Goal: Information Seeking & Learning: Learn about a topic

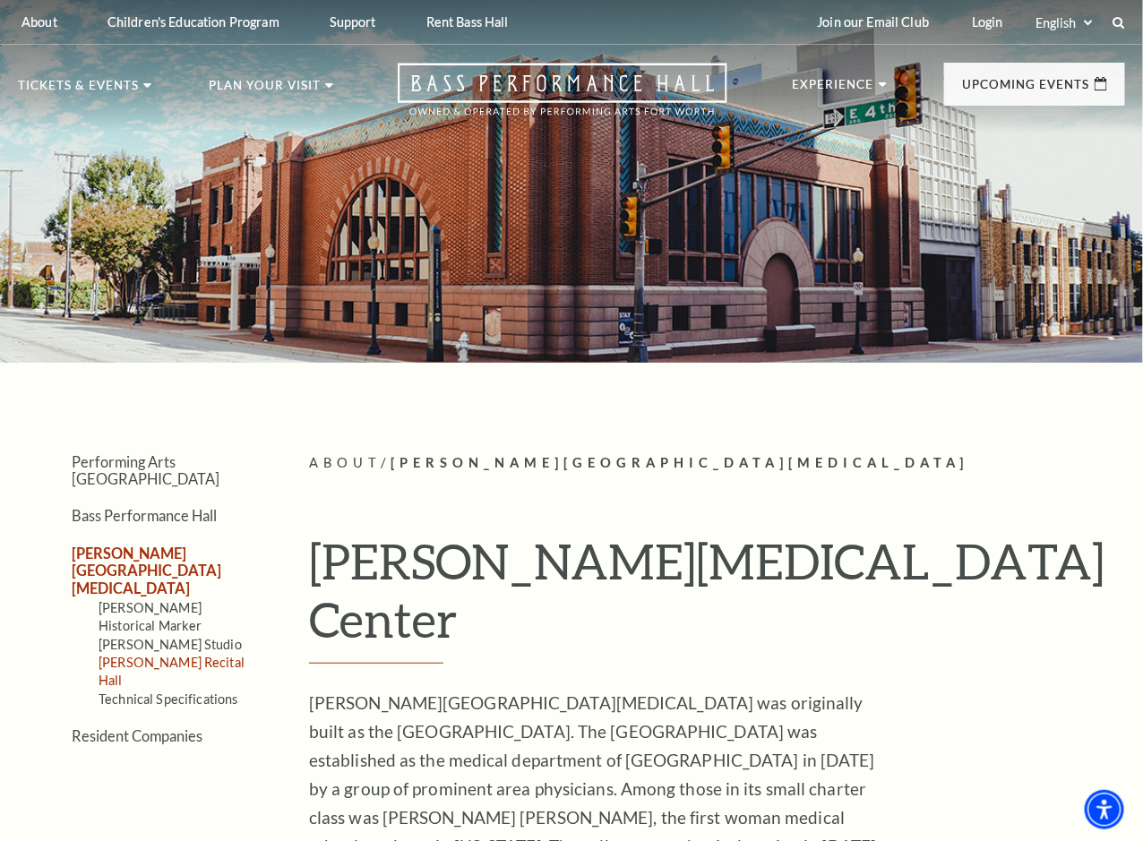
click at [159, 655] on link "[PERSON_NAME] Recital Hall" at bounding box center [172, 671] width 146 height 33
click at [168, 637] on link "[PERSON_NAME] Studio" at bounding box center [170, 644] width 143 height 15
